Goal: Task Accomplishment & Management: Manage account settings

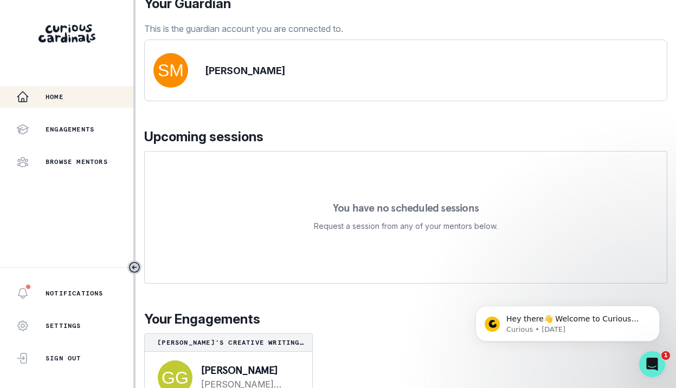
scroll to position [150, 0]
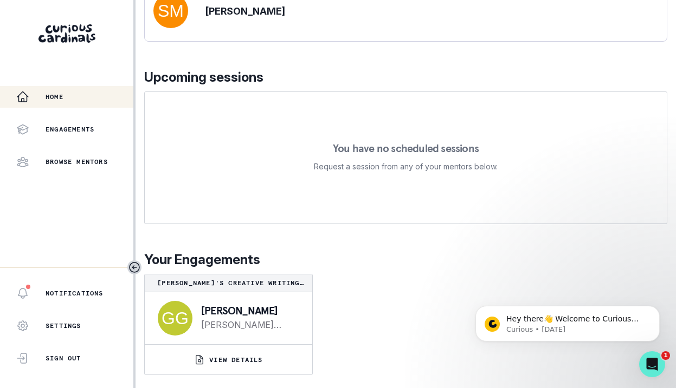
click at [373, 109] on div "Your Guardian This is the guardian account you are connected to. [PERSON_NAME] …" at bounding box center [405, 154] width 523 height 441
click at [48, 128] on p "Engagements" at bounding box center [70, 129] width 49 height 9
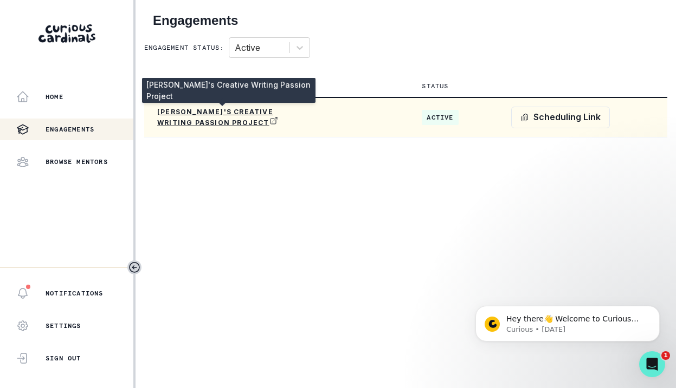
click at [263, 114] on p "[PERSON_NAME]'s Creative Writing Passion Project" at bounding box center [222, 118] width 130 height 20
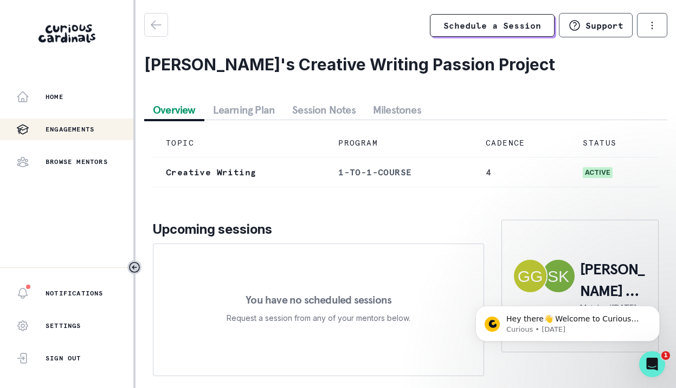
scroll to position [26, 0]
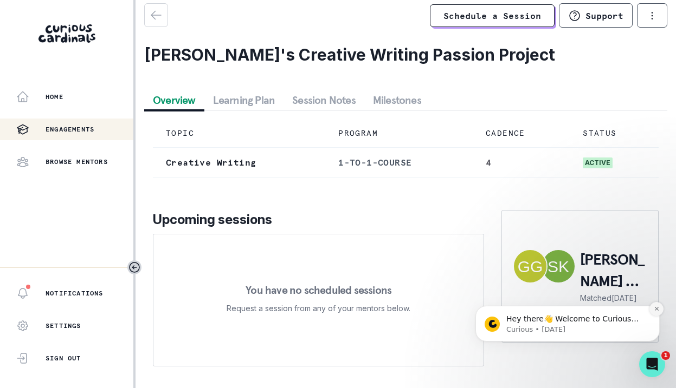
click at [659, 312] on icon "Dismiss notification" at bounding box center [656, 309] width 6 height 6
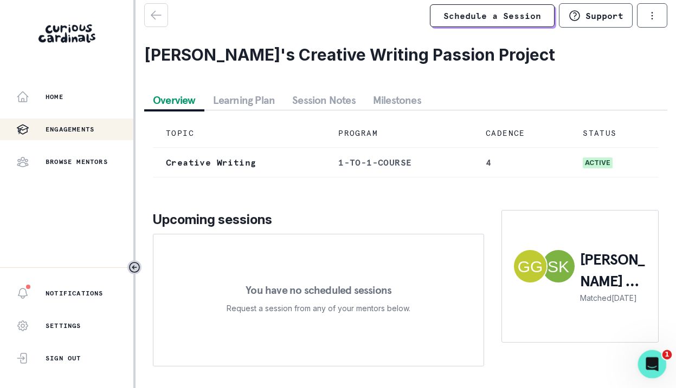
click at [654, 373] on div "Open Intercom Messenger" at bounding box center [650, 363] width 36 height 36
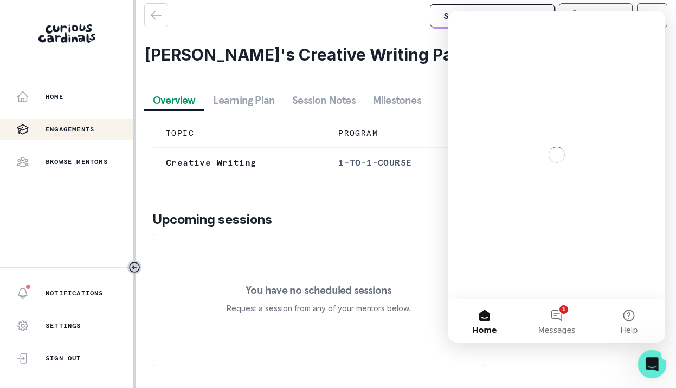
scroll to position [0, 0]
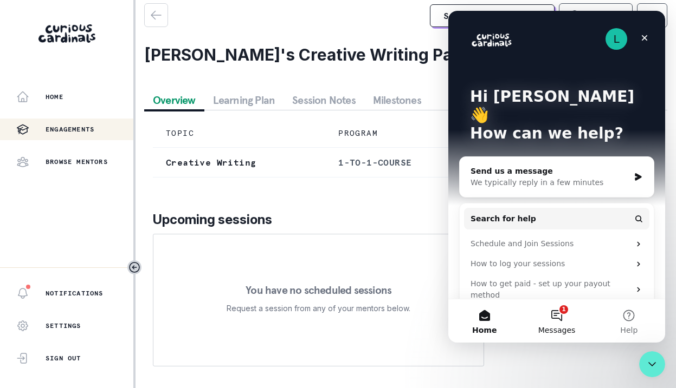
click at [550, 315] on button "1 Messages" at bounding box center [556, 321] width 72 height 43
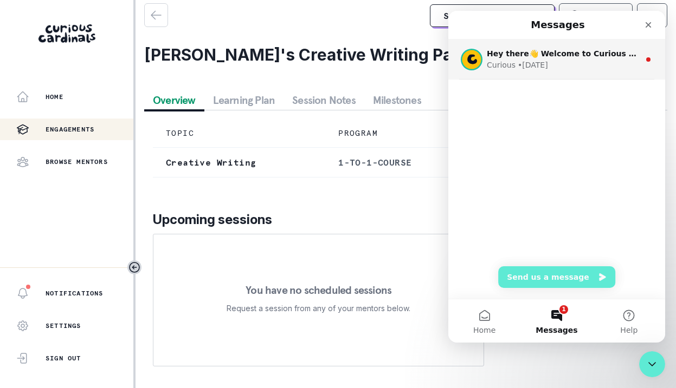
click at [536, 65] on div "• [DATE]" at bounding box center [532, 65] width 30 height 11
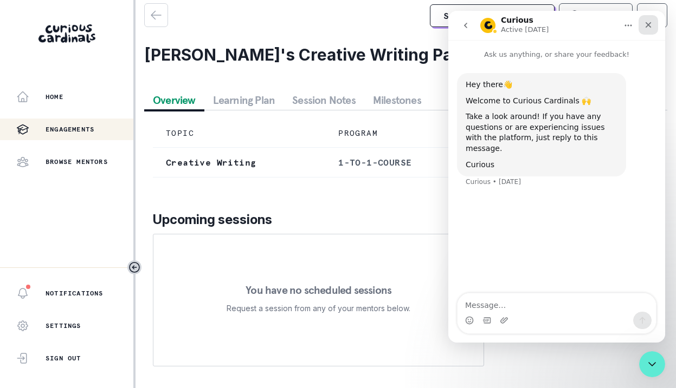
click at [650, 26] on icon "Close" at bounding box center [648, 25] width 9 height 9
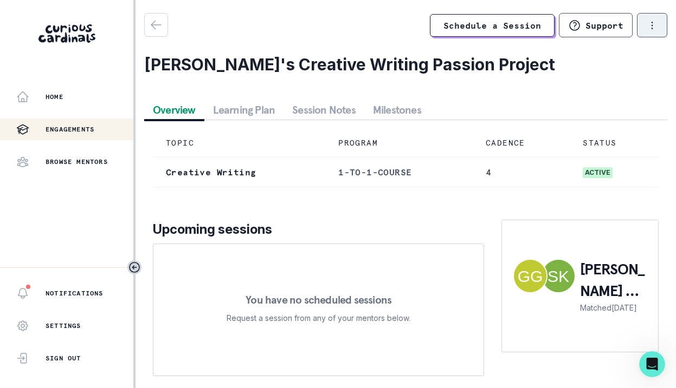
click at [637, 29] on button "options" at bounding box center [652, 25] width 30 height 24
click at [458, 103] on div "Overview Learning Plan Session Notes Milestones" at bounding box center [405, 110] width 523 height 20
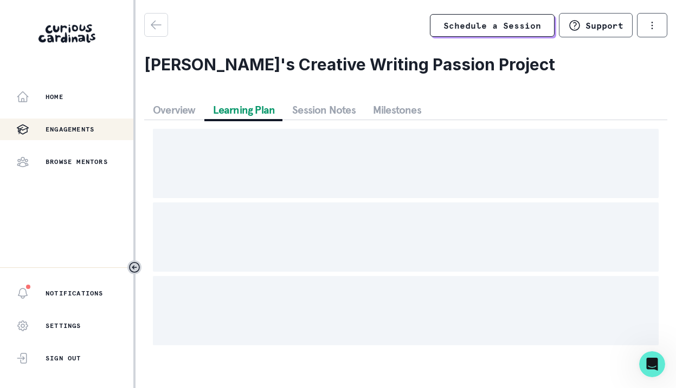
click at [248, 111] on button "Learning Plan" at bounding box center [244, 110] width 80 height 20
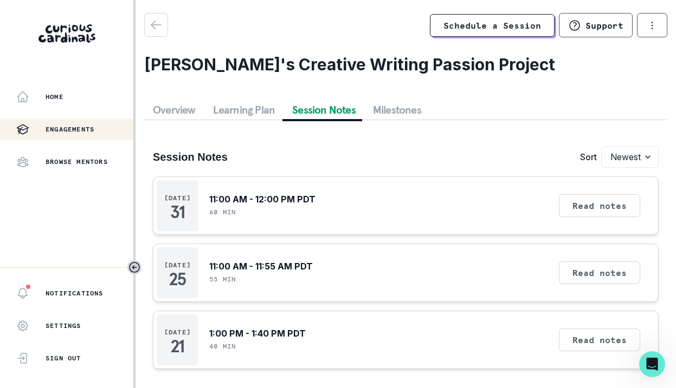
click at [330, 107] on button "Session Notes" at bounding box center [323, 110] width 81 height 20
click at [404, 107] on button "Milestones" at bounding box center [397, 110] width 66 height 20
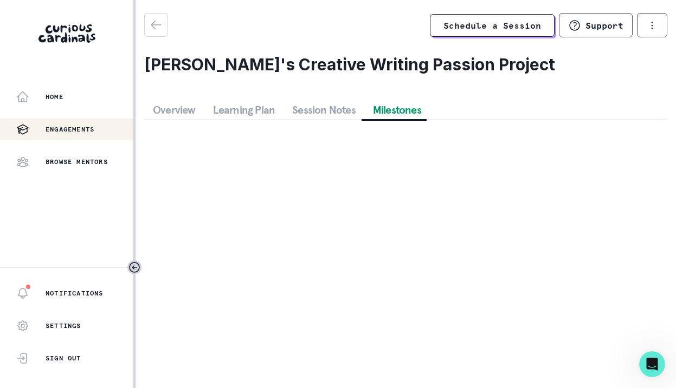
click at [326, 113] on button "Session Notes" at bounding box center [323, 110] width 81 height 20
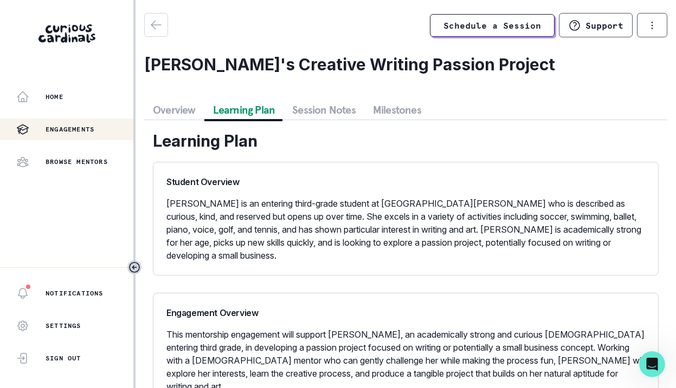
click at [270, 112] on button "Learning Plan" at bounding box center [244, 110] width 80 height 20
click at [189, 114] on button "Overview" at bounding box center [174, 110] width 60 height 20
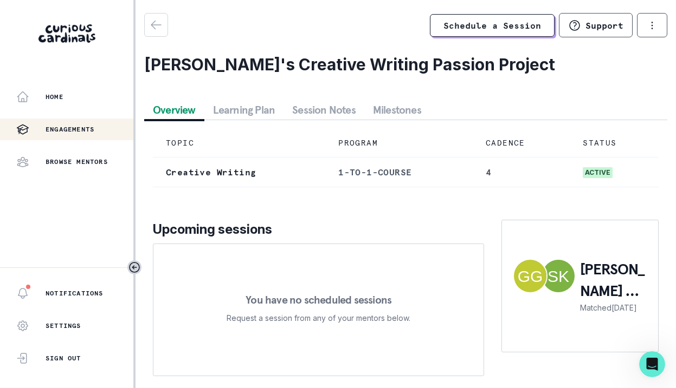
click at [160, 27] on icon "button" at bounding box center [156, 24] width 13 height 13
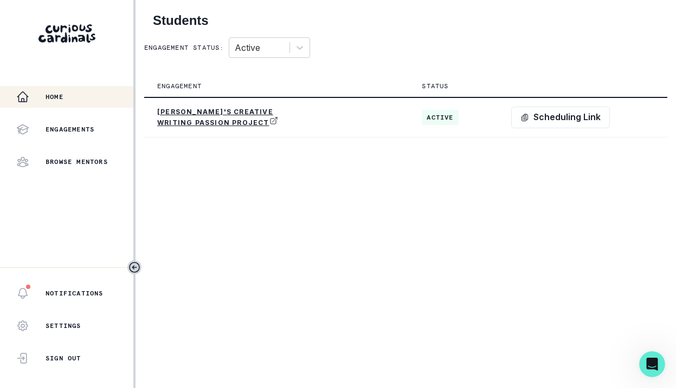
click at [65, 101] on div "Home" at bounding box center [74, 96] width 117 height 13
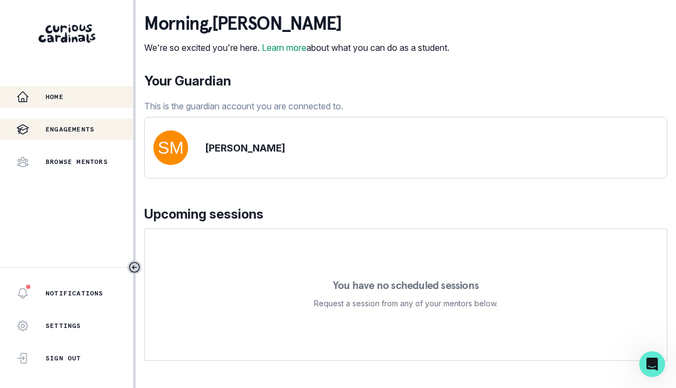
click at [66, 124] on div "Engagements" at bounding box center [74, 129] width 117 height 13
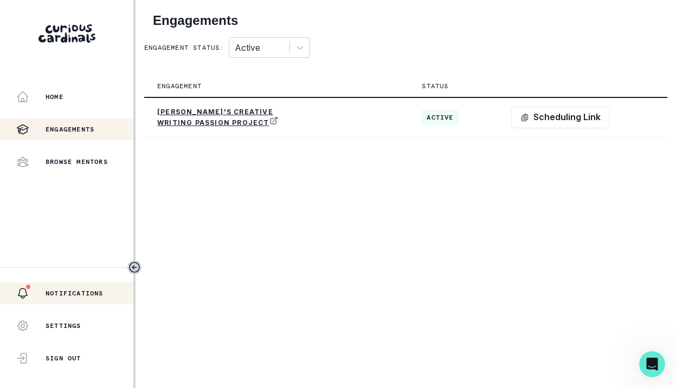
click at [76, 299] on div "Notifications" at bounding box center [74, 293] width 117 height 13
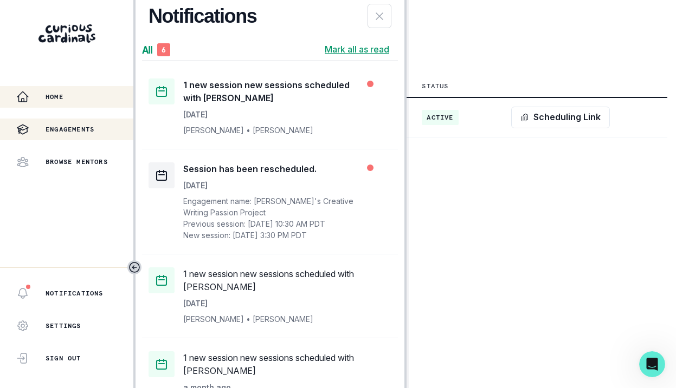
click at [64, 101] on div "Home" at bounding box center [74, 96] width 117 height 13
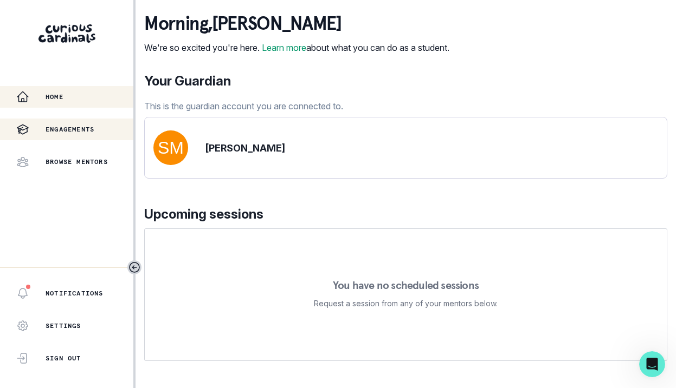
click at [82, 128] on p "Engagements" at bounding box center [70, 129] width 49 height 9
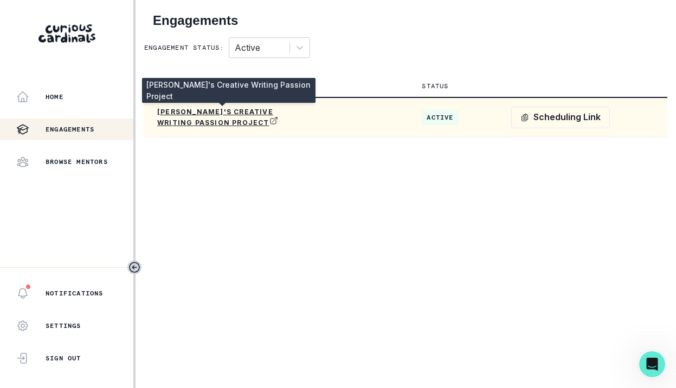
click at [208, 121] on p "[PERSON_NAME]'s Creative Writing Passion Project" at bounding box center [222, 118] width 130 height 20
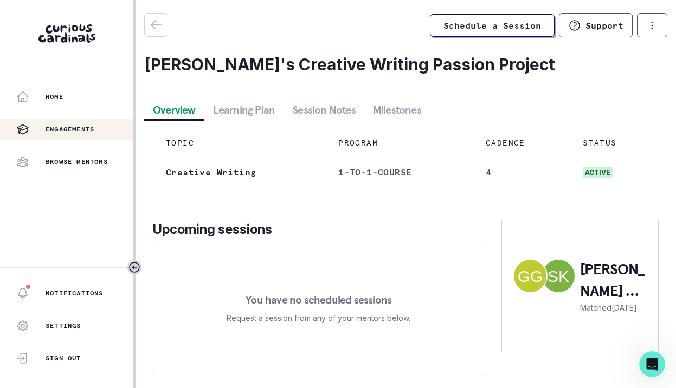
click at [342, 112] on button "Session Notes" at bounding box center [323, 110] width 81 height 20
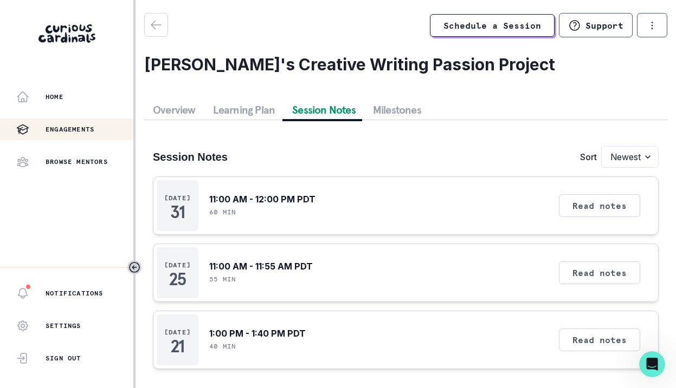
click at [258, 105] on button "Learning Plan" at bounding box center [244, 110] width 80 height 20
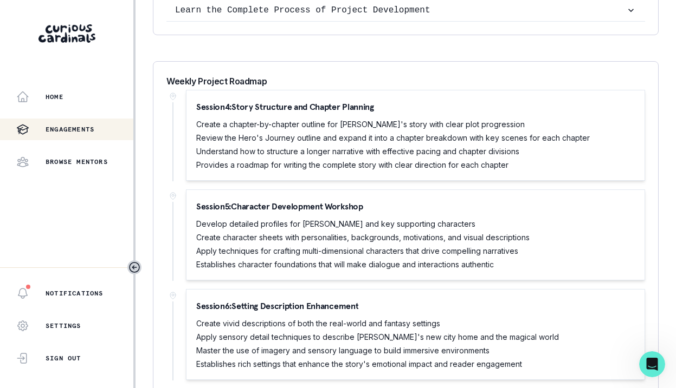
scroll to position [773, 0]
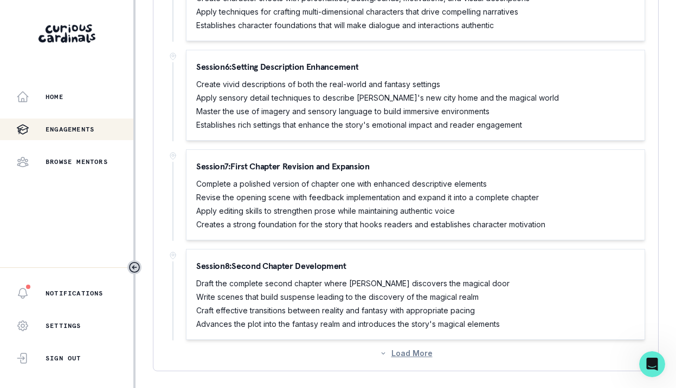
click at [417, 350] on button "Load More" at bounding box center [405, 353] width 53 height 9
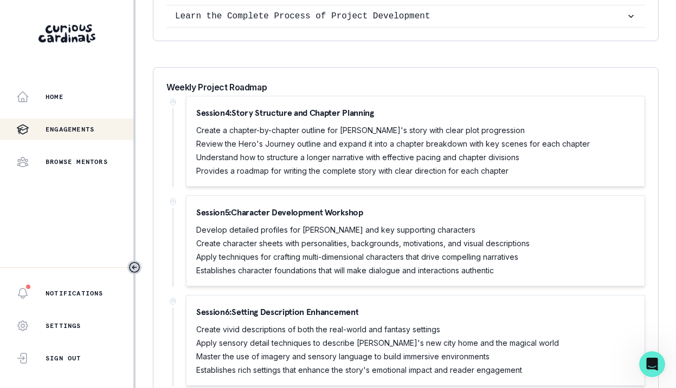
scroll to position [280, 0]
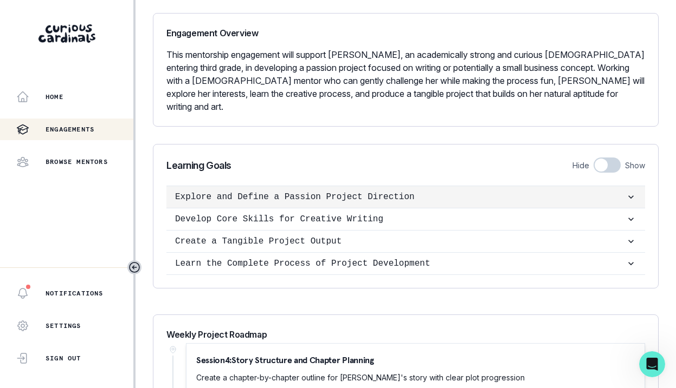
click at [616, 195] on p "Explore and Define a Passion Project Direction" at bounding box center [400, 197] width 450 height 13
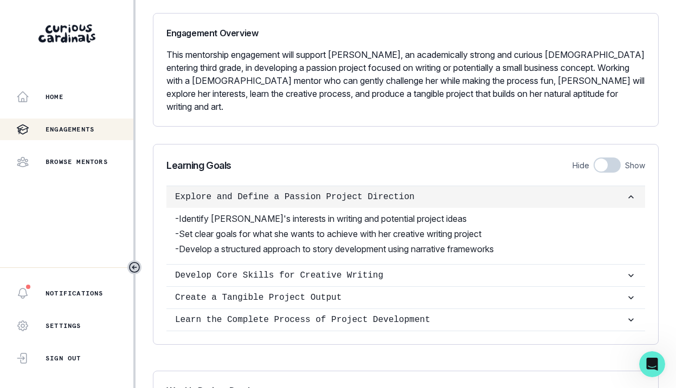
click at [627, 193] on icon "button" at bounding box center [630, 197] width 11 height 11
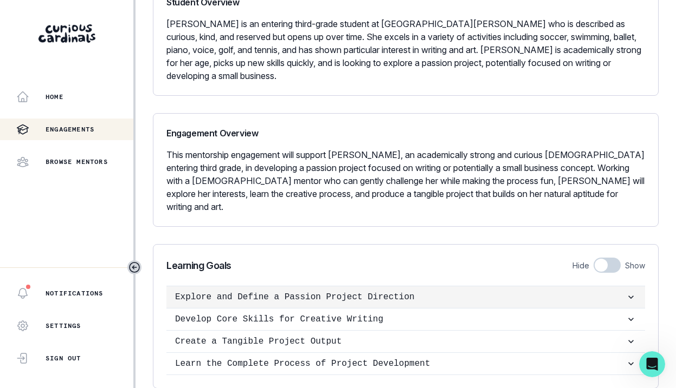
scroll to position [0, 0]
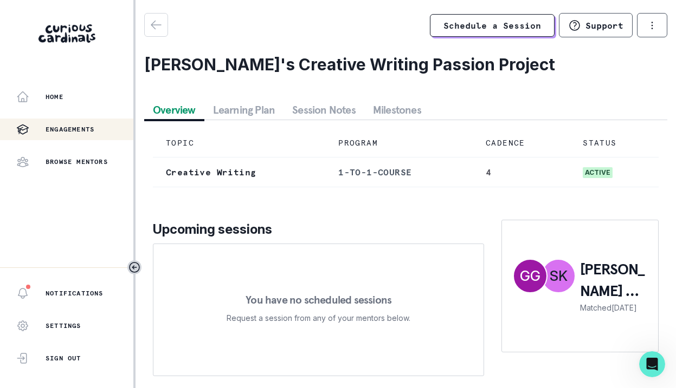
click at [171, 116] on button "Overview" at bounding box center [174, 110] width 60 height 20
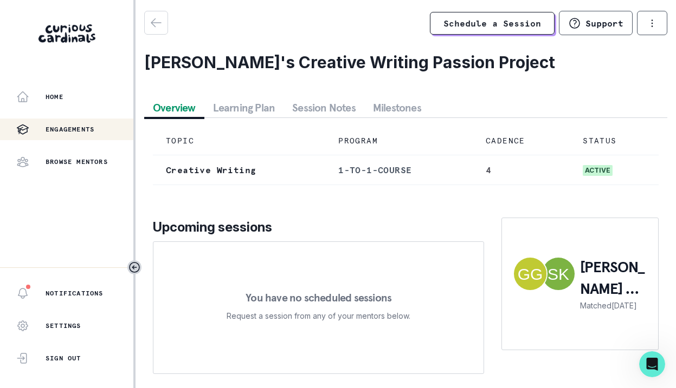
scroll to position [26, 0]
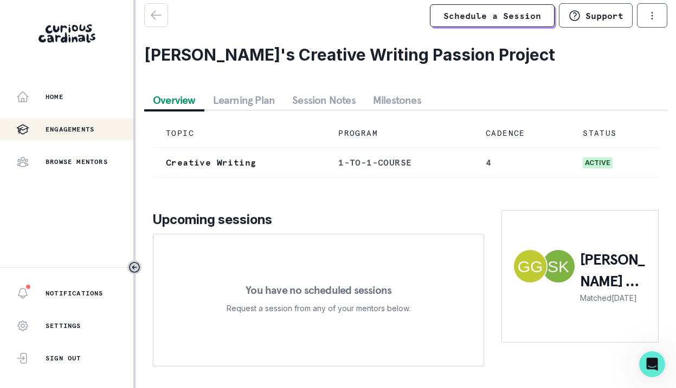
click at [242, 158] on td "Creative Writing" at bounding box center [239, 163] width 172 height 30
click at [348, 90] on button "Session Notes" at bounding box center [323, 100] width 81 height 20
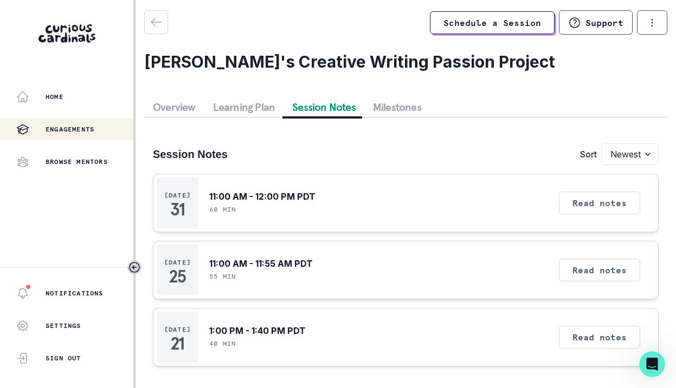
click at [411, 101] on button "Milestones" at bounding box center [397, 108] width 66 height 20
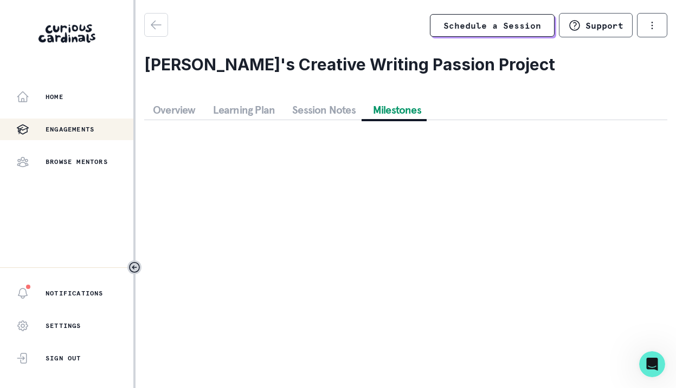
scroll to position [0, 0]
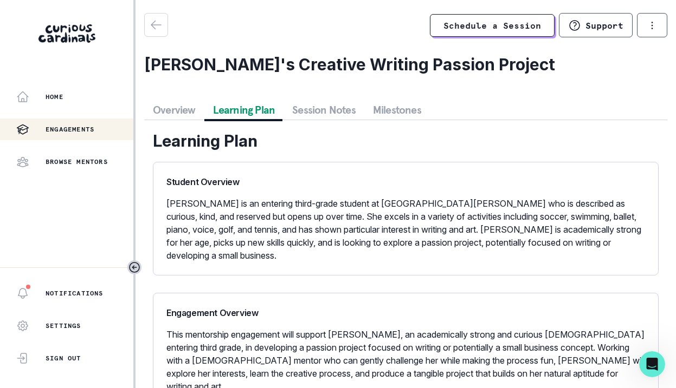
click at [255, 109] on button "Learning Plan" at bounding box center [244, 110] width 80 height 20
click at [178, 116] on button "Overview" at bounding box center [174, 110] width 60 height 20
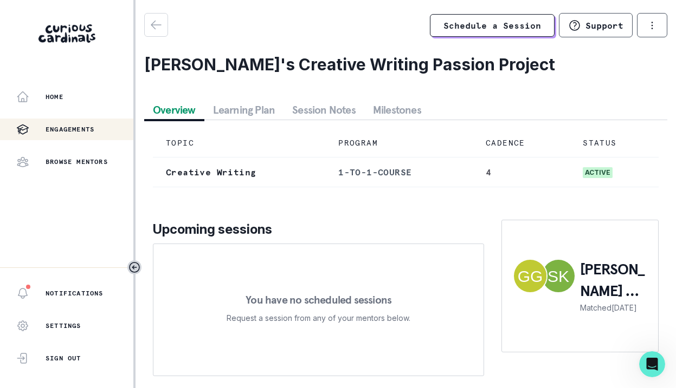
scroll to position [26, 0]
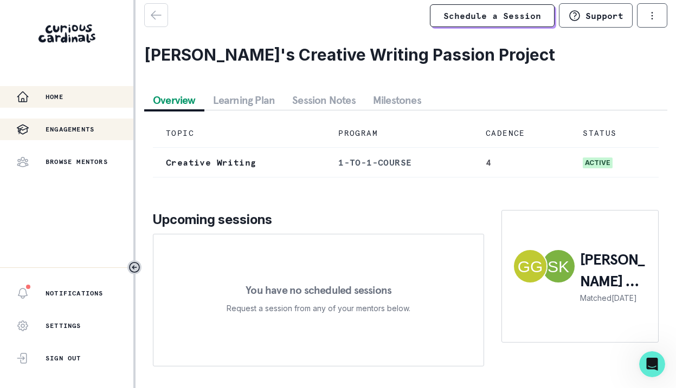
click at [82, 94] on div "Home" at bounding box center [74, 96] width 117 height 13
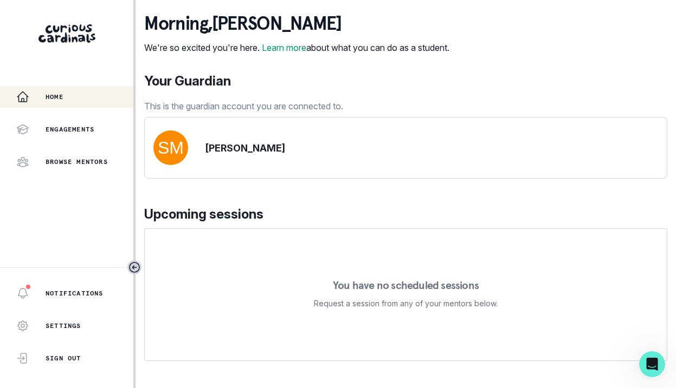
scroll to position [150, 0]
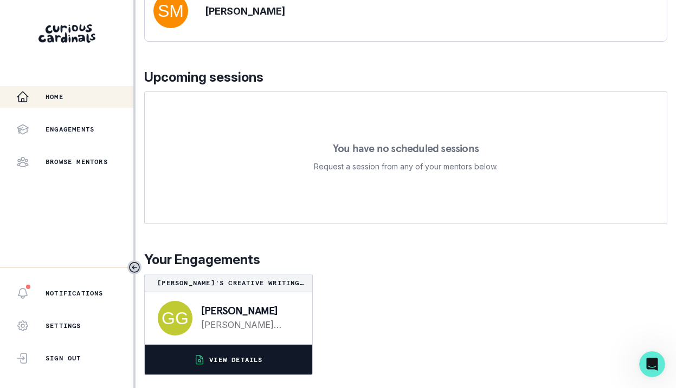
click at [248, 354] on button "VIEW DETAILS" at bounding box center [228, 360] width 167 height 30
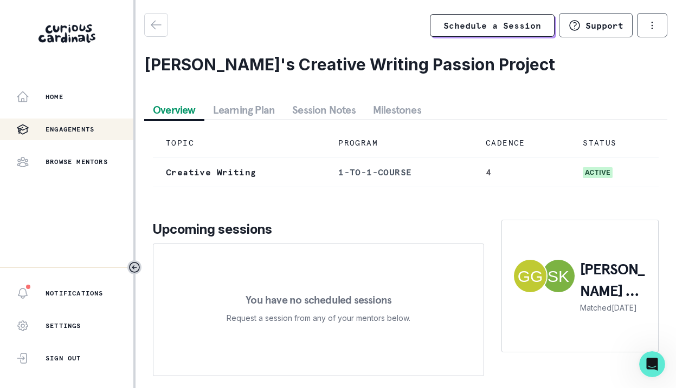
scroll to position [26, 0]
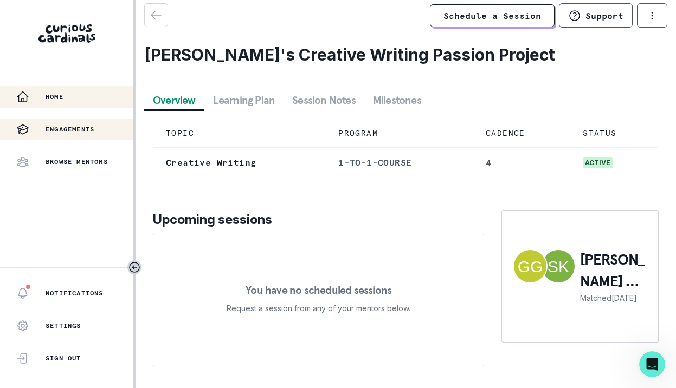
click at [69, 92] on div "Home" at bounding box center [74, 96] width 117 height 13
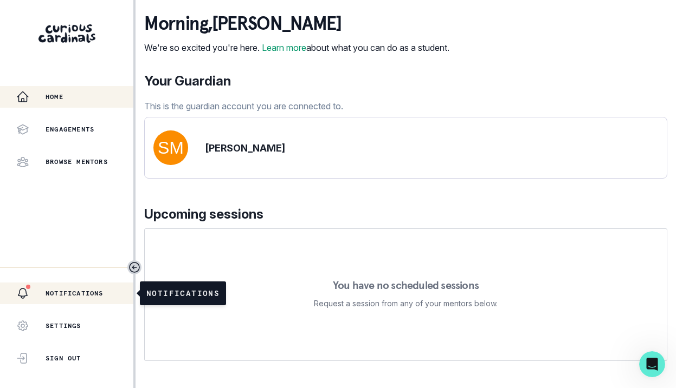
click at [54, 295] on p "Notifications" at bounding box center [75, 293] width 58 height 9
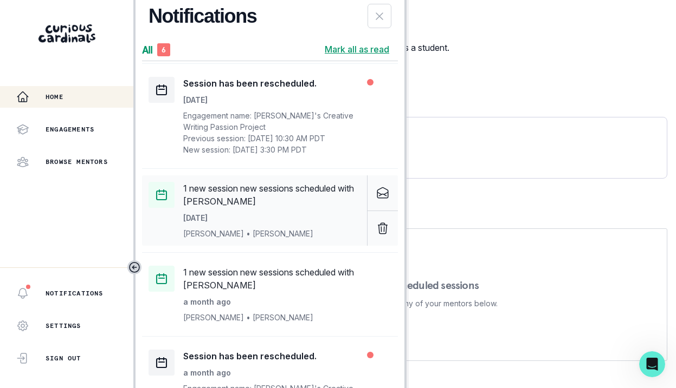
scroll to position [247, 0]
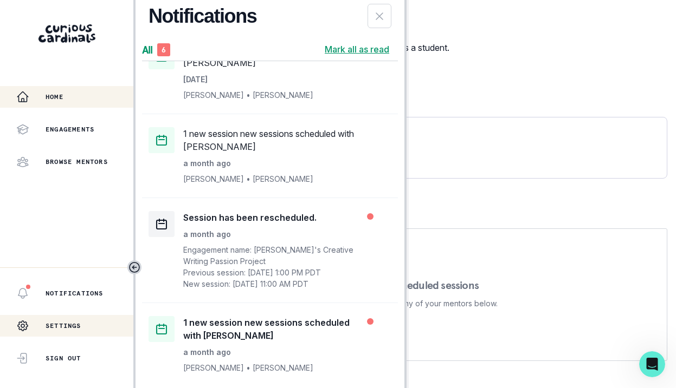
click at [46, 325] on p "Settings" at bounding box center [64, 326] width 36 height 9
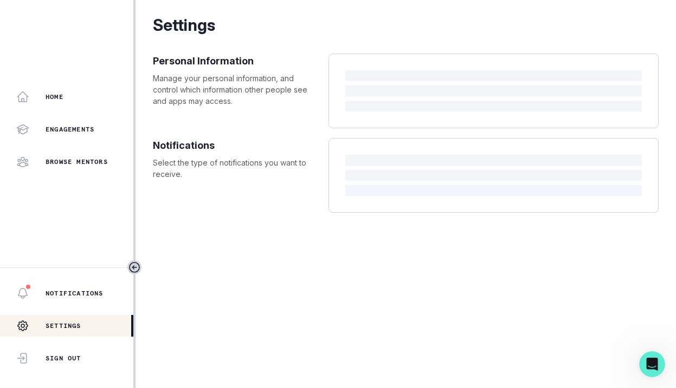
select select "3rd Grade"
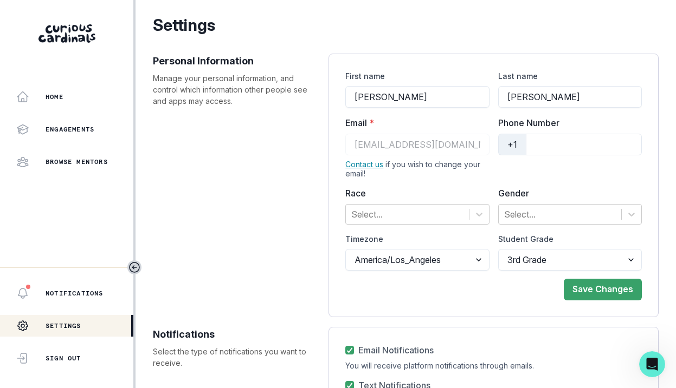
click at [71, 282] on div "Notifications Settings Sign Out" at bounding box center [66, 328] width 133 height 121
click at [70, 287] on div "Notifications" at bounding box center [74, 293] width 117 height 13
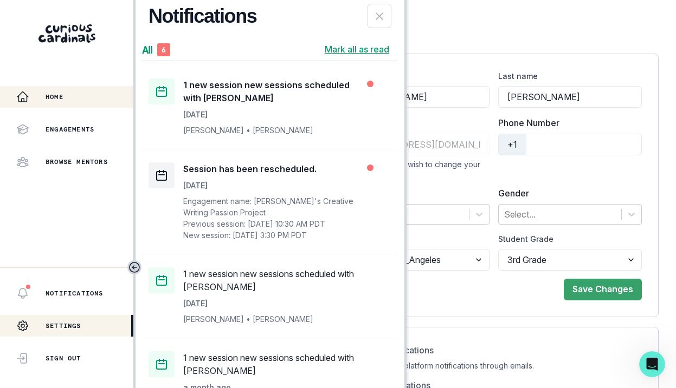
click at [68, 100] on div "Home" at bounding box center [74, 96] width 117 height 13
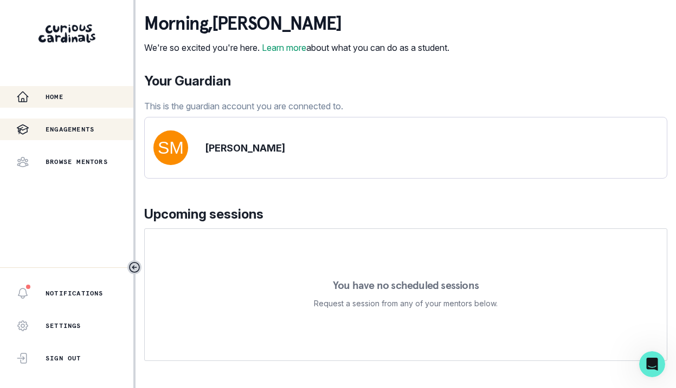
click at [60, 127] on p "Engagements" at bounding box center [70, 129] width 49 height 9
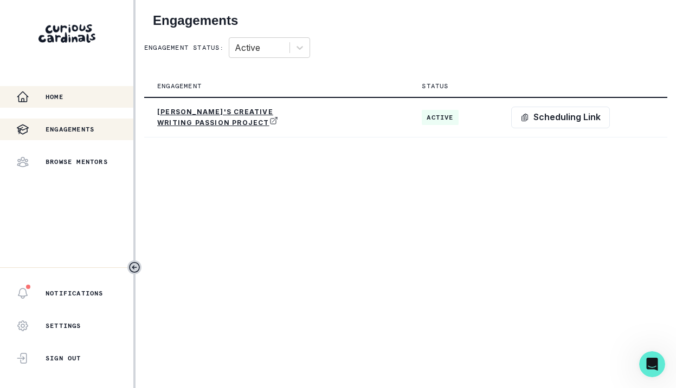
click at [65, 90] on button "Home" at bounding box center [66, 97] width 133 height 22
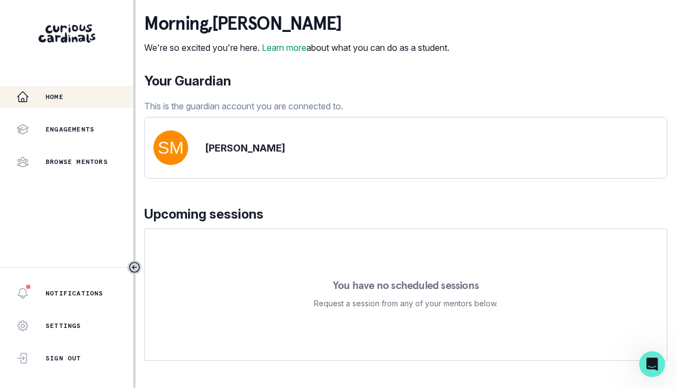
scroll to position [150, 0]
